Goal: Find contact information: Obtain details needed to contact an individual or organization

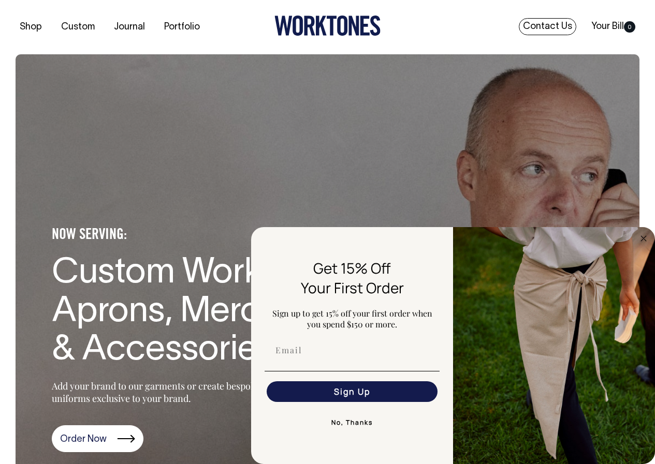
click at [551, 25] on link "Contact Us" at bounding box center [547, 26] width 57 height 17
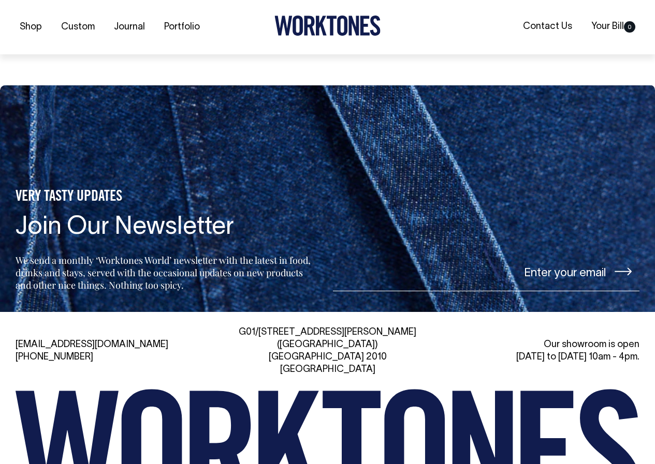
scroll to position [1969, 0]
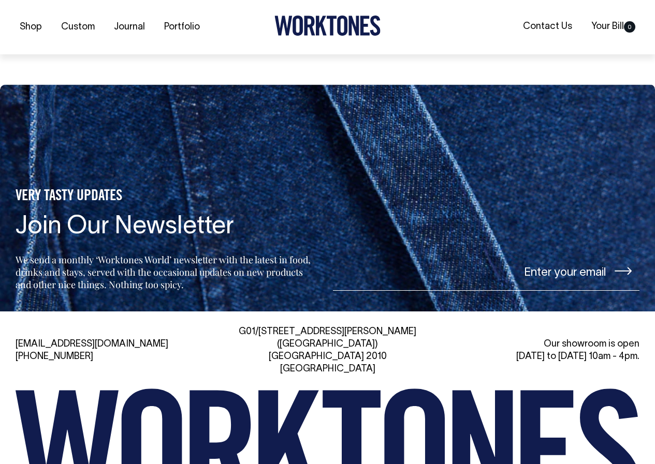
drag, startPoint x: 109, startPoint y: 253, endPoint x: 72, endPoint y: 253, distance: 37.3
click at [72, 339] on div "hi@worktones.com +61 2 7203 1616" at bounding box center [115, 351] width 198 height 25
click at [163, 339] on div "hi@worktones.com +61 2 7203 1616" at bounding box center [115, 351] width 198 height 25
drag, startPoint x: 115, startPoint y: 245, endPoint x: 2, endPoint y: 240, distance: 114.0
click at [2, 326] on div "hi@worktones.com +61 2 7203 1616 G01/50 Marshall St, Surry Hills (Gadigal) NSW …" at bounding box center [327, 444] width 655 height 236
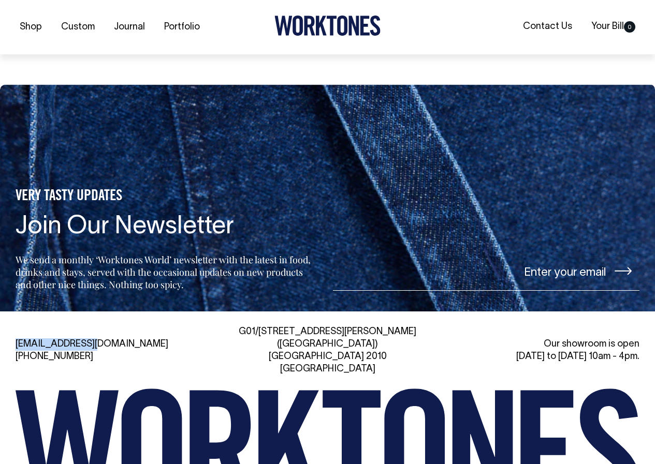
copy link "[EMAIL_ADDRESS][DOMAIN_NAME]"
